Goal: Transaction & Acquisition: Purchase product/service

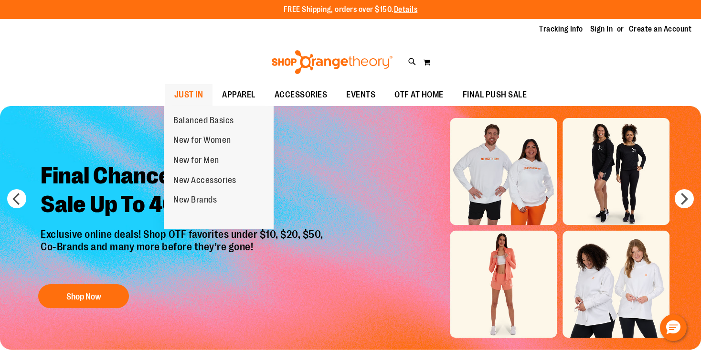
click at [187, 93] on span "JUST IN" at bounding box center [188, 94] width 29 height 21
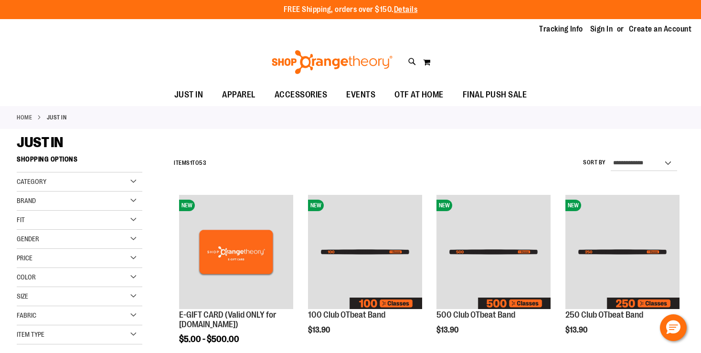
scroll to position [100, 0]
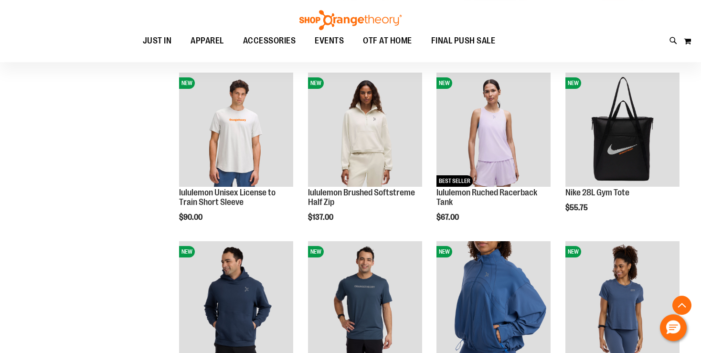
scroll to position [655, 0]
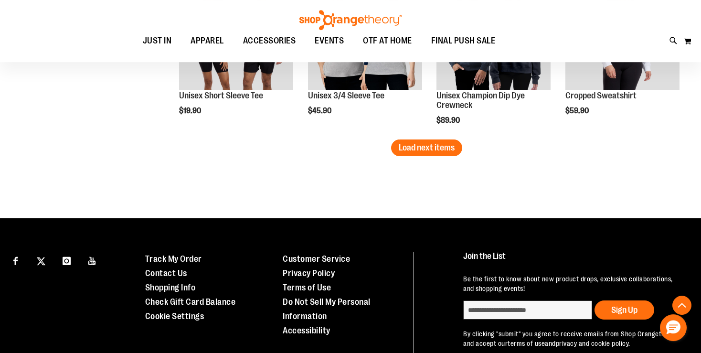
scroll to position [1614, 0]
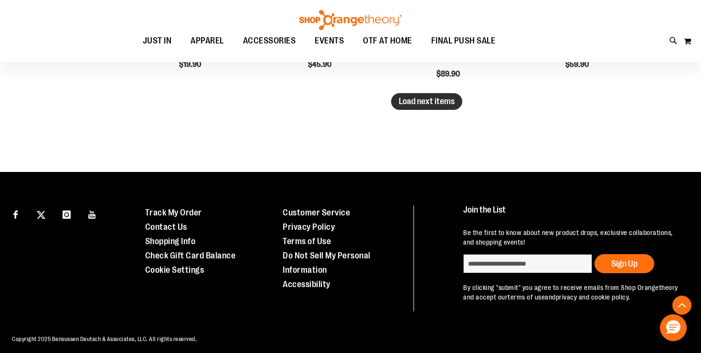
click at [425, 98] on span "Load next items" at bounding box center [427, 101] width 56 height 10
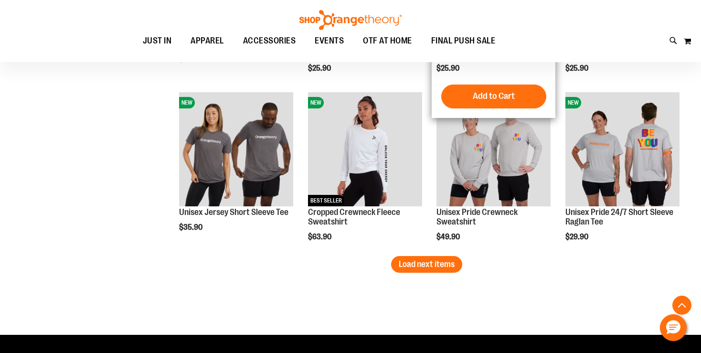
scroll to position [1957, 0]
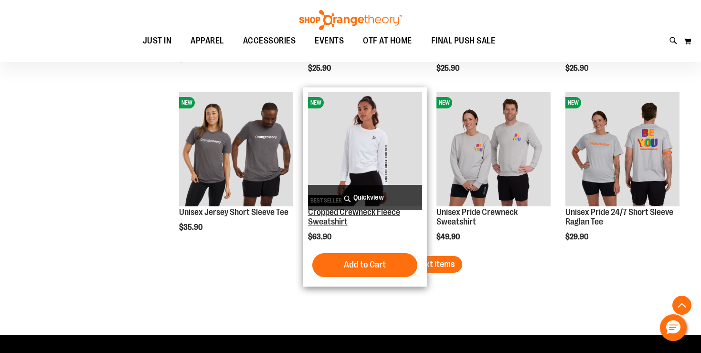
click at [361, 212] on link "Cropped Crewneck Fleece Sweatshirt" at bounding box center [354, 216] width 92 height 19
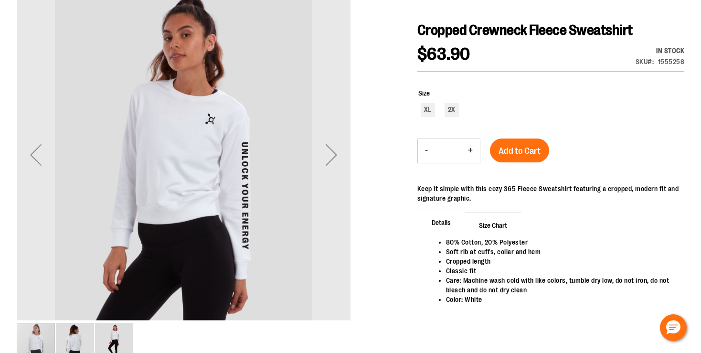
scroll to position [151, 0]
